Goal: Obtain resource: Obtain resource

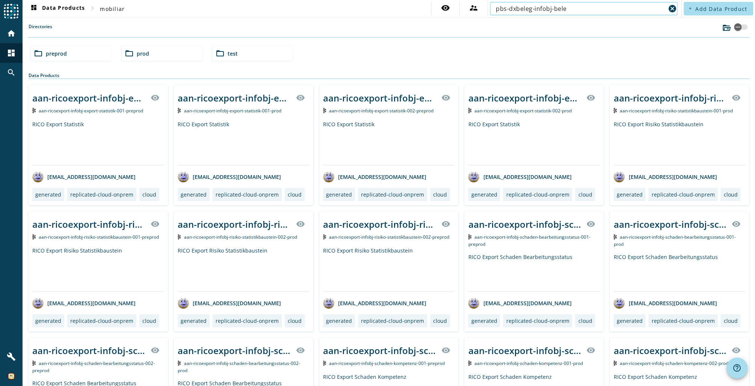
type input "pbs-dxbeleg-infobj-bele"
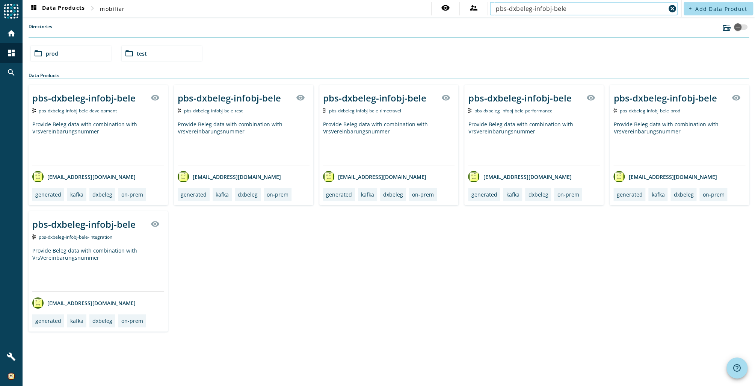
click at [209, 97] on div "pbs-dxbeleg-infobj-bele" at bounding box center [229, 98] width 103 height 12
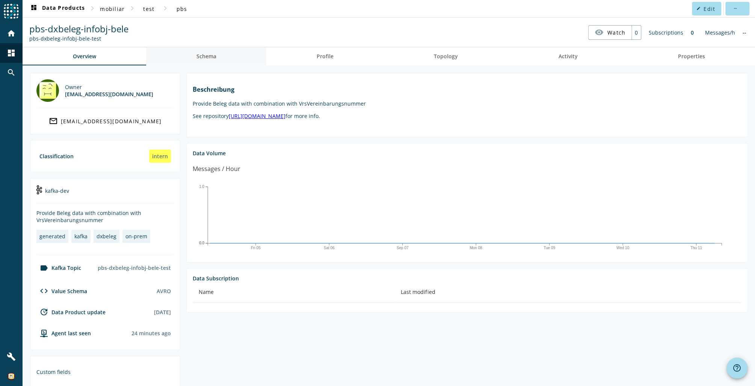
click at [207, 52] on span "Schema" at bounding box center [206, 56] width 20 height 18
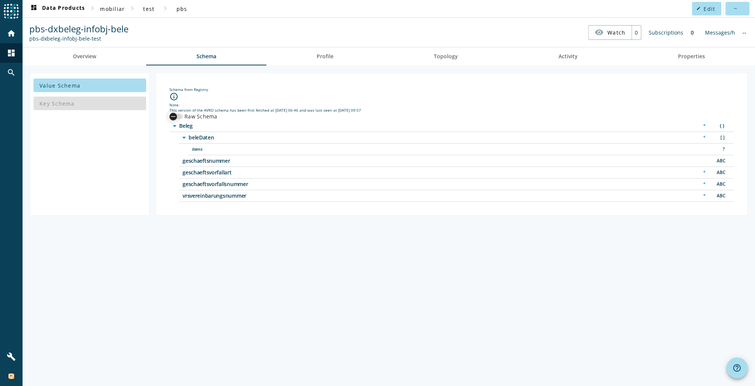
click at [181, 116] on div "button" at bounding box center [176, 116] width 14 height 5
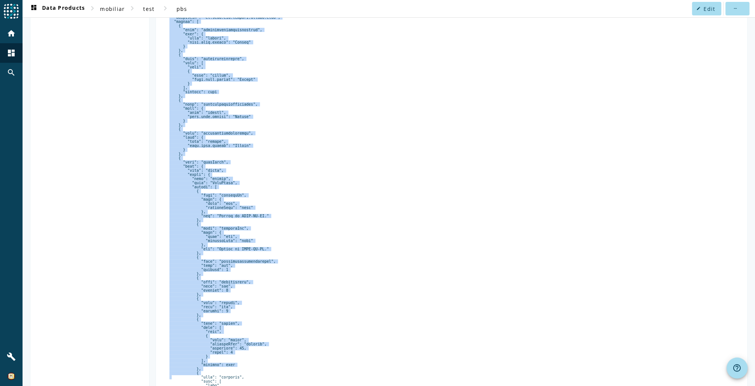
scroll to position [394, 0]
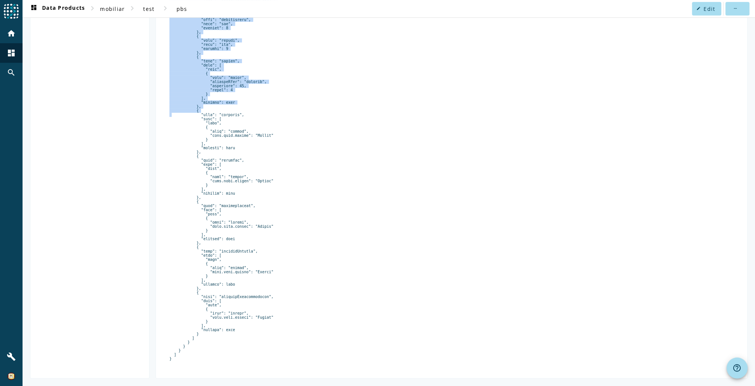
drag, startPoint x: 173, startPoint y: 126, endPoint x: 222, endPoint y: 385, distance: 264.0
click at [222, 385] on div "Value Schema Key Schema Schema from Registry info_outline Note: This version of…" at bounding box center [389, 33] width 732 height 703
copy pre "{ "type": "record", "name": "Beleg", "namespace": "ch.mobi.pbs.dxbeleg.infobj.b…"
